Goal: Information Seeking & Learning: Learn about a topic

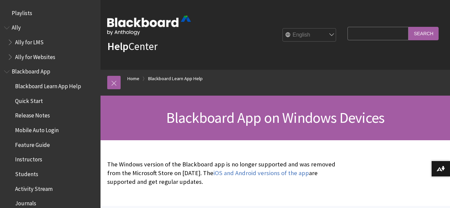
click at [16, 55] on span "Ally for Websites" at bounding box center [35, 55] width 40 height 9
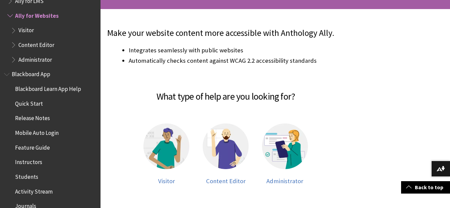
scroll to position [131, 0]
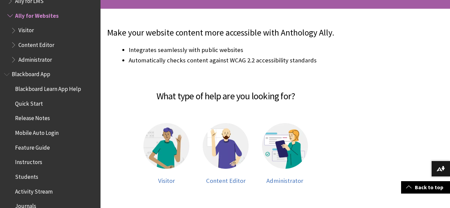
click at [33, 74] on span "Blackboard App" at bounding box center [31, 73] width 39 height 9
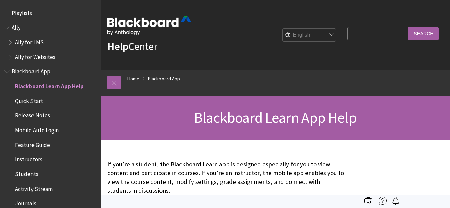
scroll to position [70, 0]
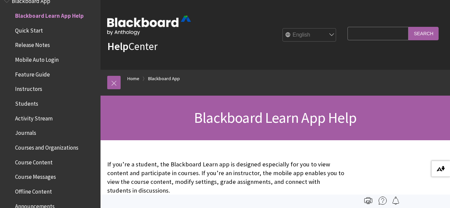
click at [440, 171] on img at bounding box center [440, 168] width 8 height 5
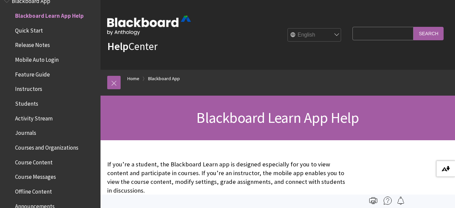
click at [440, 171] on button "Download alternative formats ..." at bounding box center [445, 168] width 19 height 16
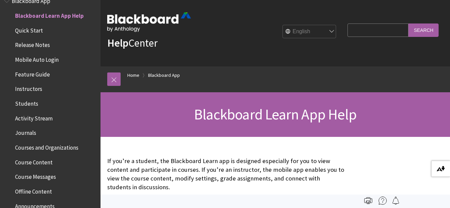
scroll to position [0, 0]
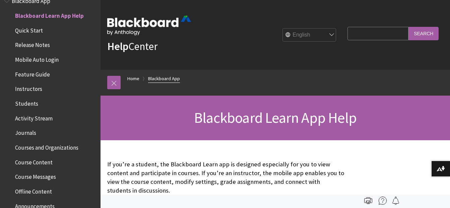
click at [156, 78] on link "Blackboard App" at bounding box center [164, 78] width 32 height 8
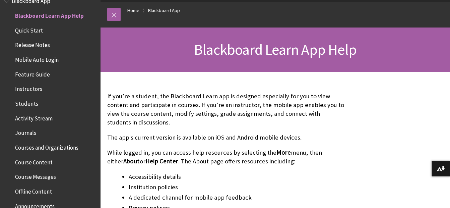
scroll to position [74, 0]
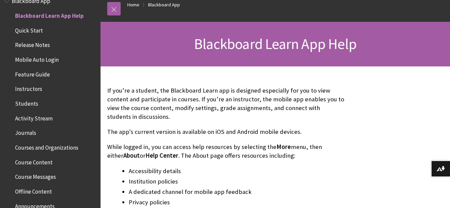
click at [145, 156] on span "Help Center" at bounding box center [161, 155] width 33 height 8
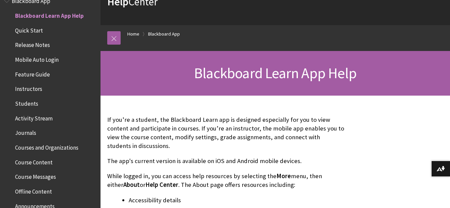
scroll to position [0, 0]
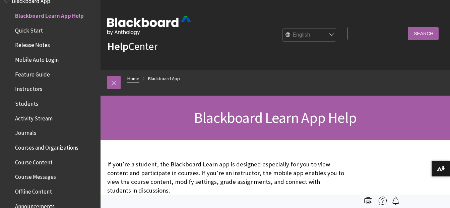
click at [129, 78] on link "Home" at bounding box center [133, 78] width 12 height 8
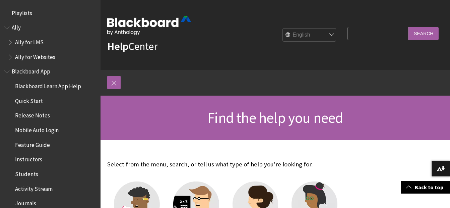
scroll to position [96, 0]
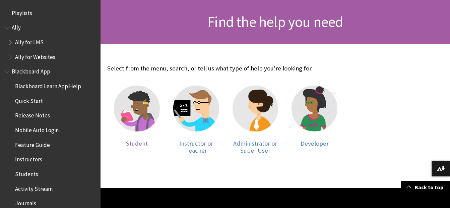
click at [135, 111] on img at bounding box center [137, 108] width 46 height 46
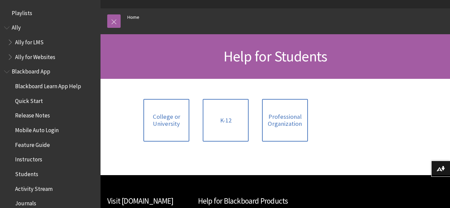
scroll to position [62, 0]
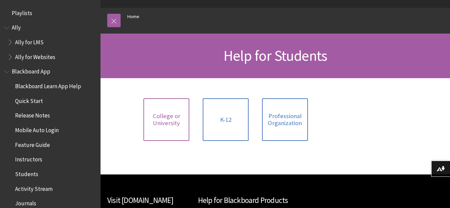
click at [167, 116] on span "College or University" at bounding box center [166, 119] width 38 height 14
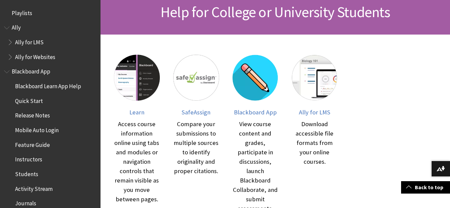
scroll to position [105, 0]
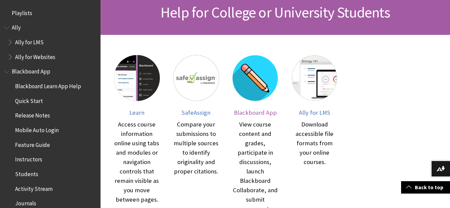
click at [250, 111] on span "Blackboard App" at bounding box center [255, 113] width 43 height 8
